Goal: Task Accomplishment & Management: Manage account settings

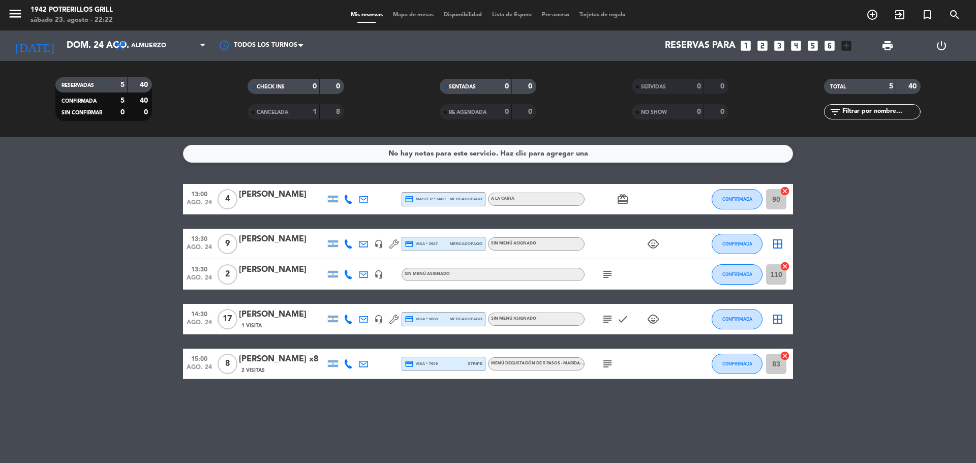
click at [282, 110] on span "CANCELADA" at bounding box center [273, 112] width 32 height 5
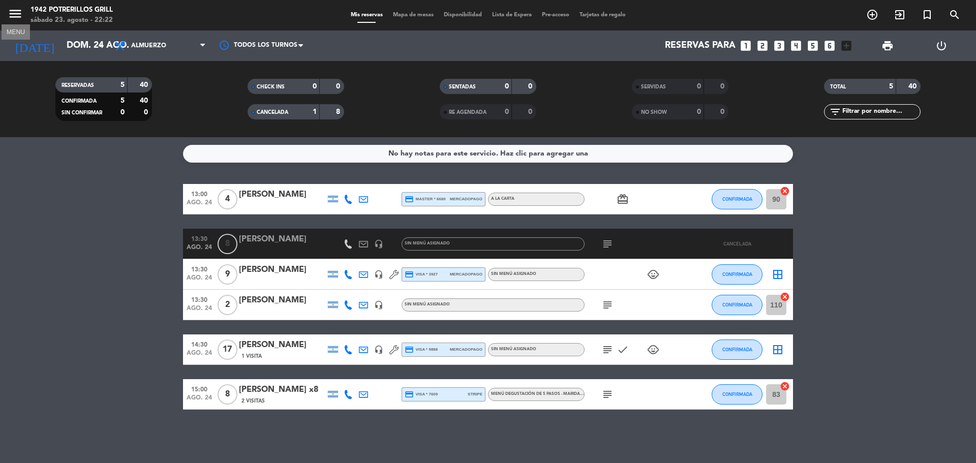
click at [11, 12] on icon "menu" at bounding box center [15, 13] width 15 height 15
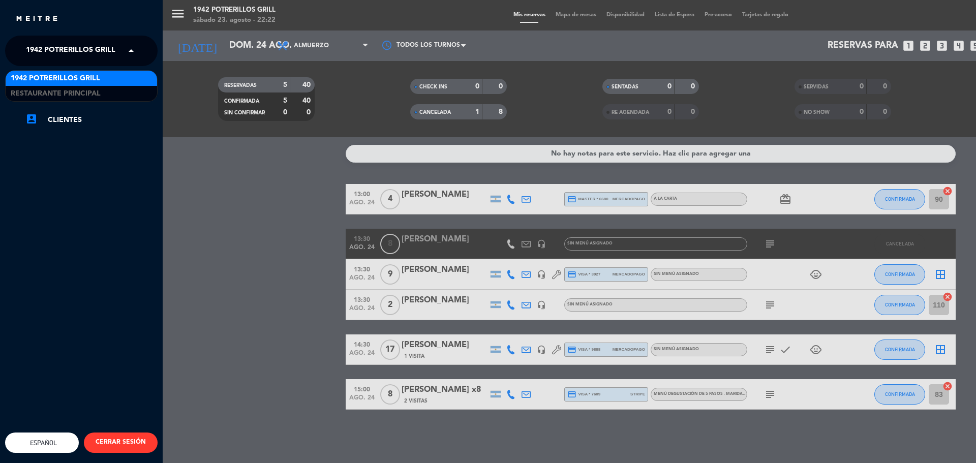
click at [115, 51] on div "× 1942 Potrerillos Grill" at bounding box center [73, 50] width 103 height 21
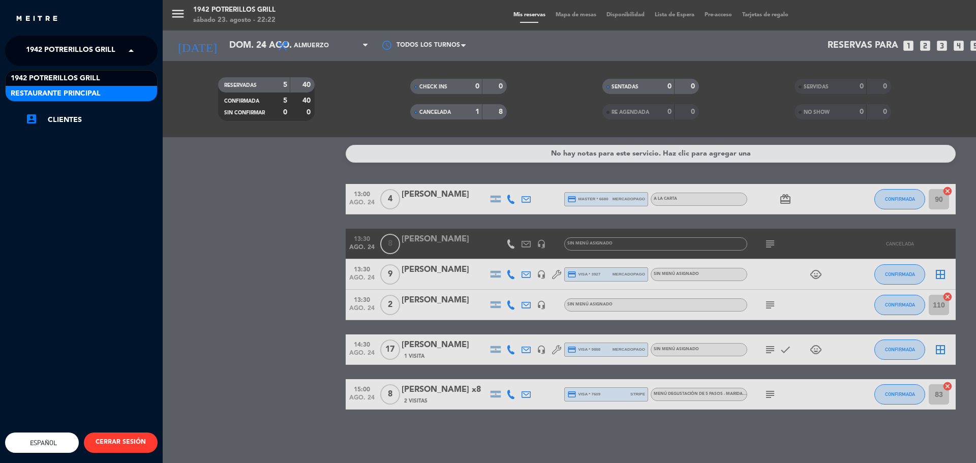
click at [114, 94] on div "Restaurante Principal" at bounding box center [81, 93] width 151 height 15
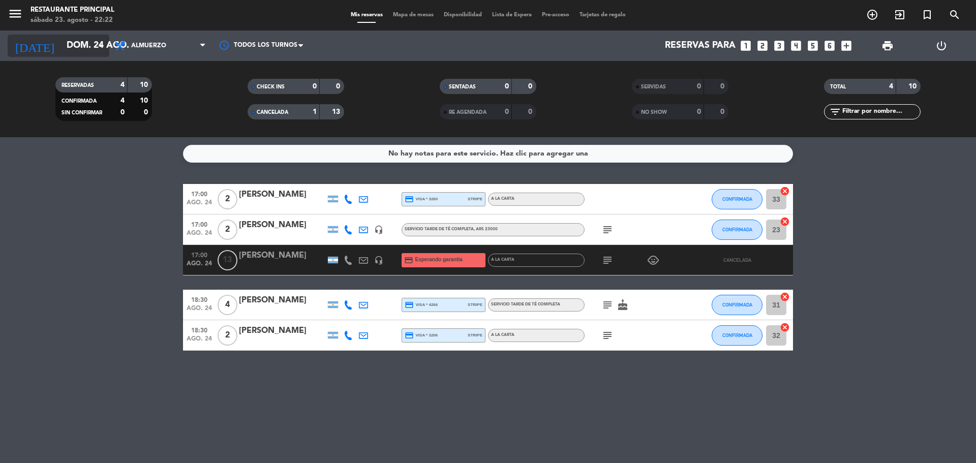
click at [94, 46] on input "dom. 24 ago." at bounding box center [121, 46] width 118 height 20
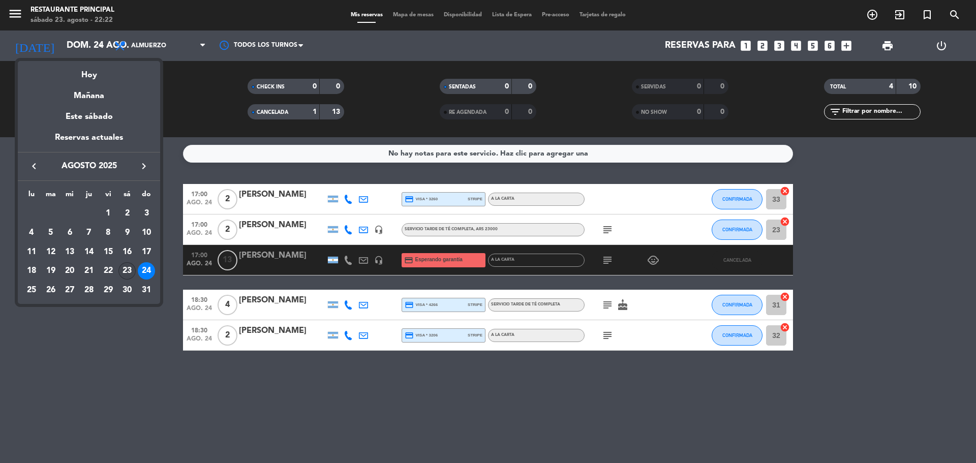
click at [129, 270] on div "23" at bounding box center [126, 270] width 17 height 17
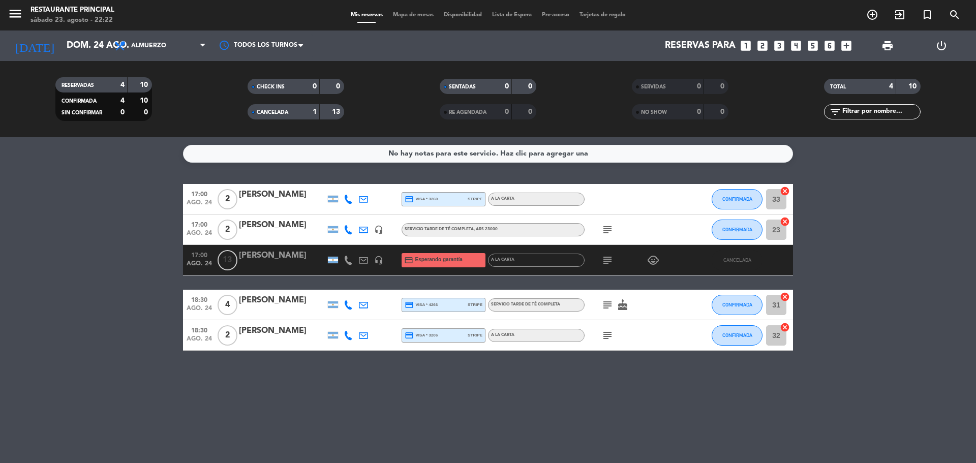
type input "sáb. 23 ago."
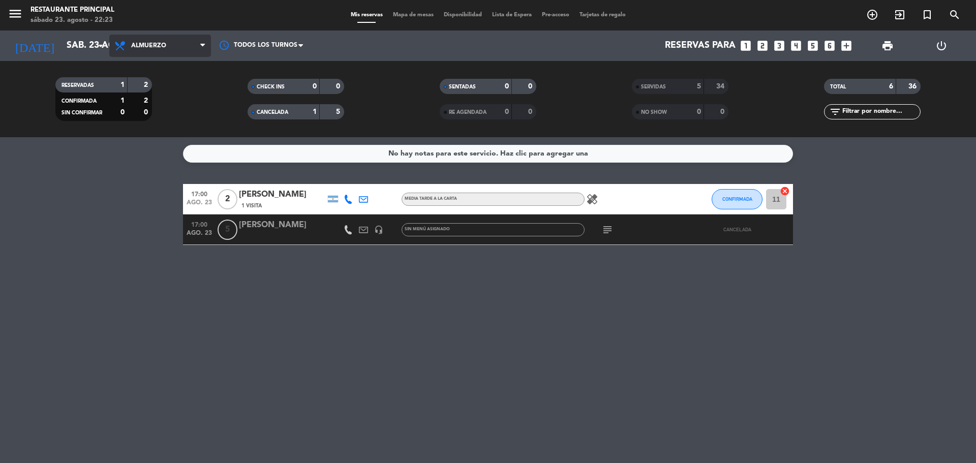
drag, startPoint x: 198, startPoint y: 40, endPoint x: 201, endPoint y: 93, distance: 53.0
click at [198, 40] on span "Almuerzo" at bounding box center [160, 46] width 102 height 22
click at [148, 164] on ng-component "menu Restaurante Principal [DATE] 23. agosto - 22:23 Mis reservas Mapa de mesas…" at bounding box center [488, 231] width 976 height 463
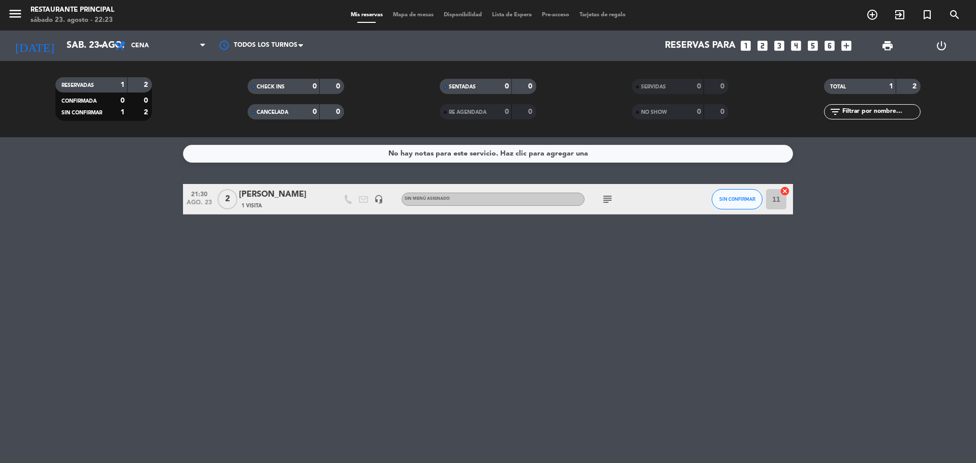
click at [607, 199] on icon "subject" at bounding box center [607, 199] width 12 height 12
click at [739, 204] on button "SIN CONFIRMAR" at bounding box center [737, 199] width 51 height 20
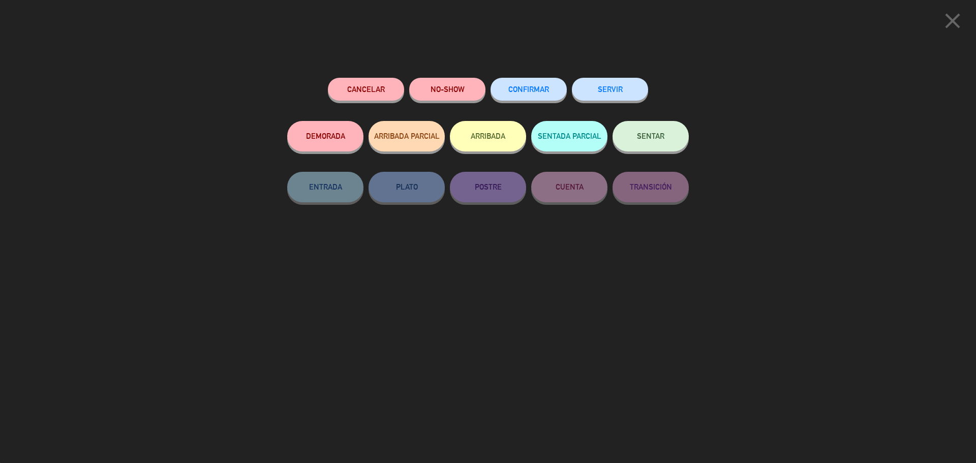
click at [655, 139] on span "SENTAR" at bounding box center [650, 136] width 27 height 9
